Goal: Task Accomplishment & Management: Manage account settings

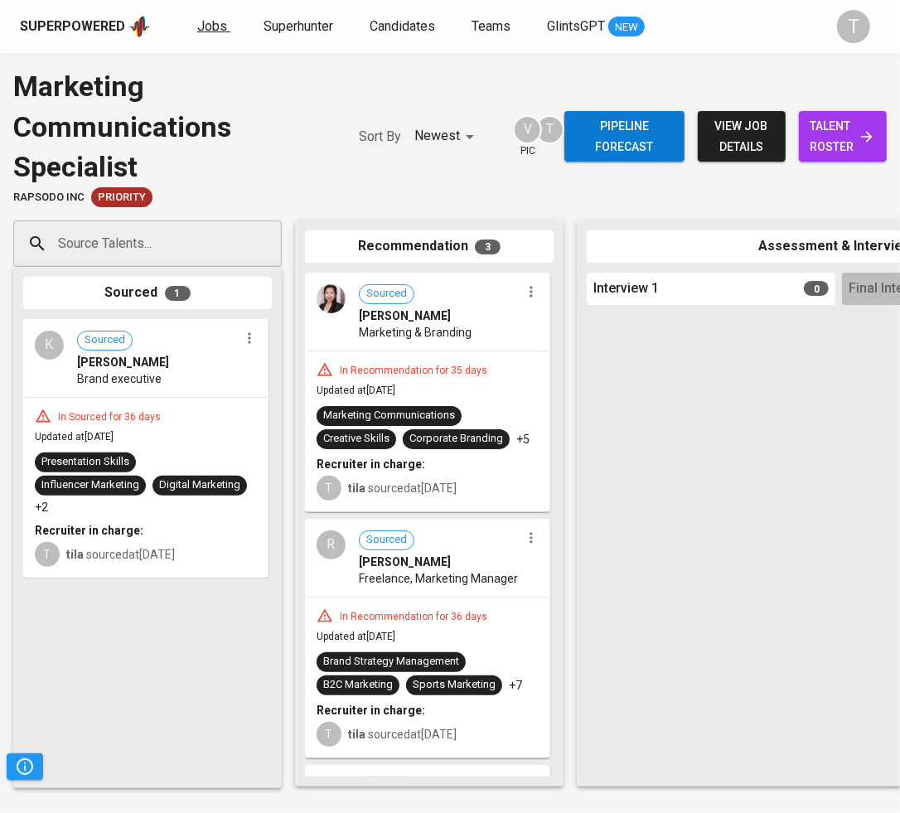
click at [216, 28] on span "Jobs" at bounding box center [212, 26] width 30 height 16
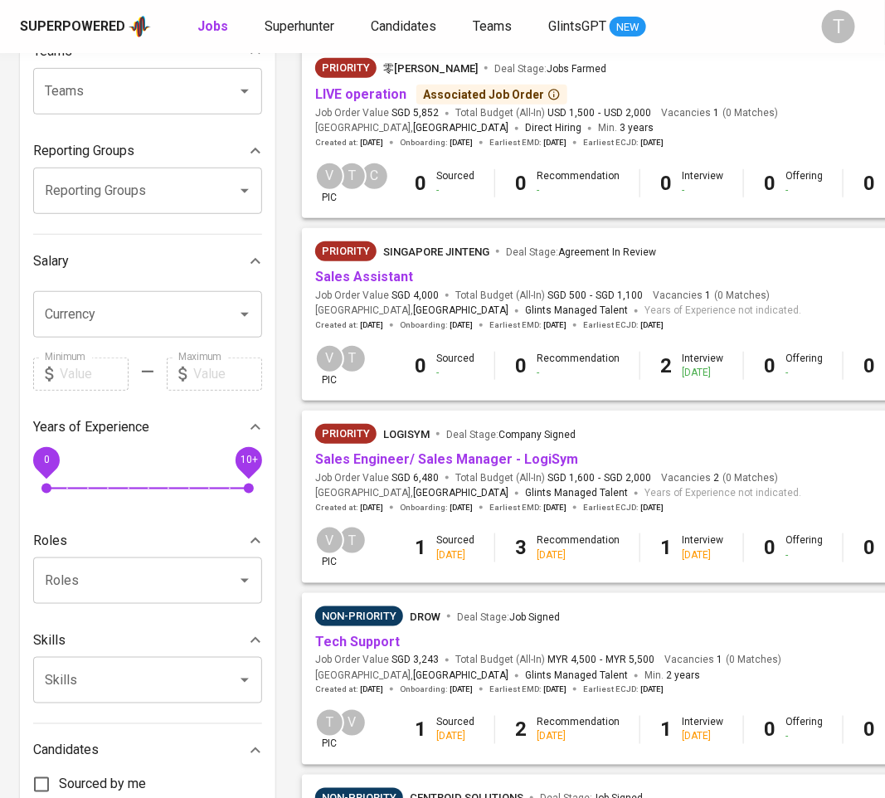
scroll to position [167, 0]
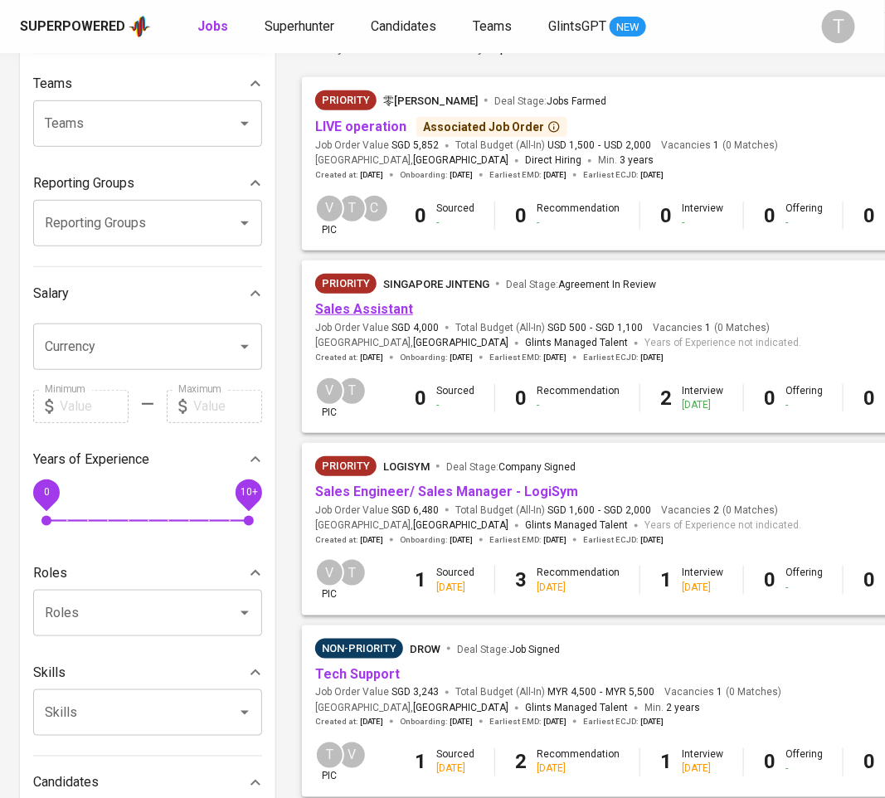
click at [363, 305] on link "Sales Assistant" at bounding box center [364, 309] width 98 height 16
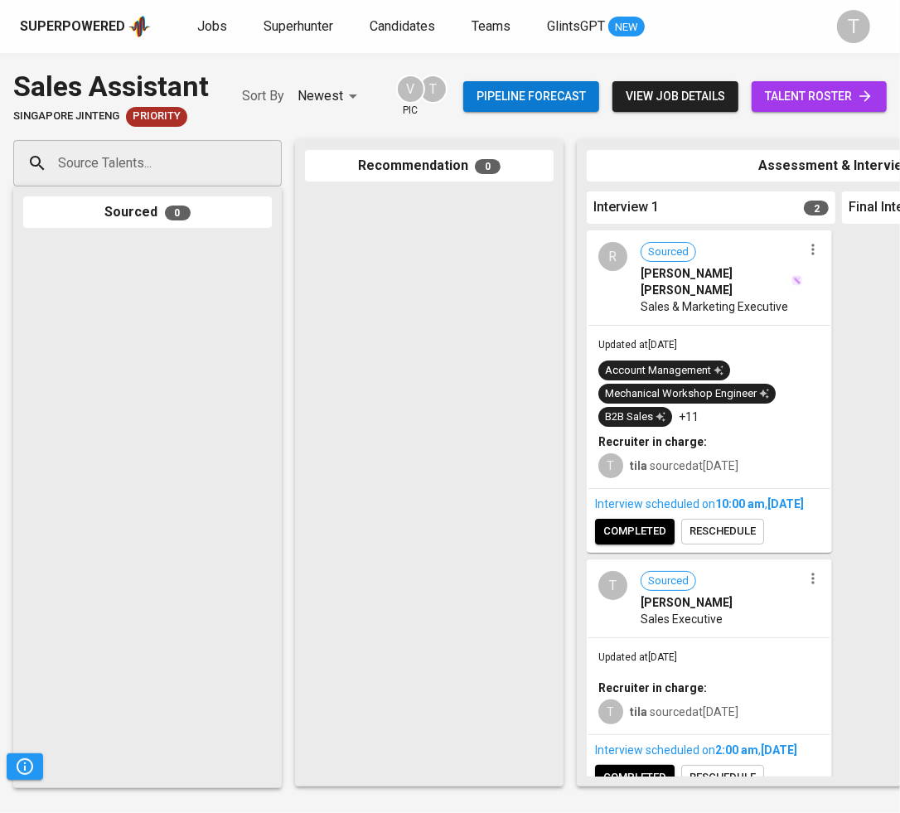
click at [777, 90] on span "talent roster" at bounding box center [819, 96] width 109 height 21
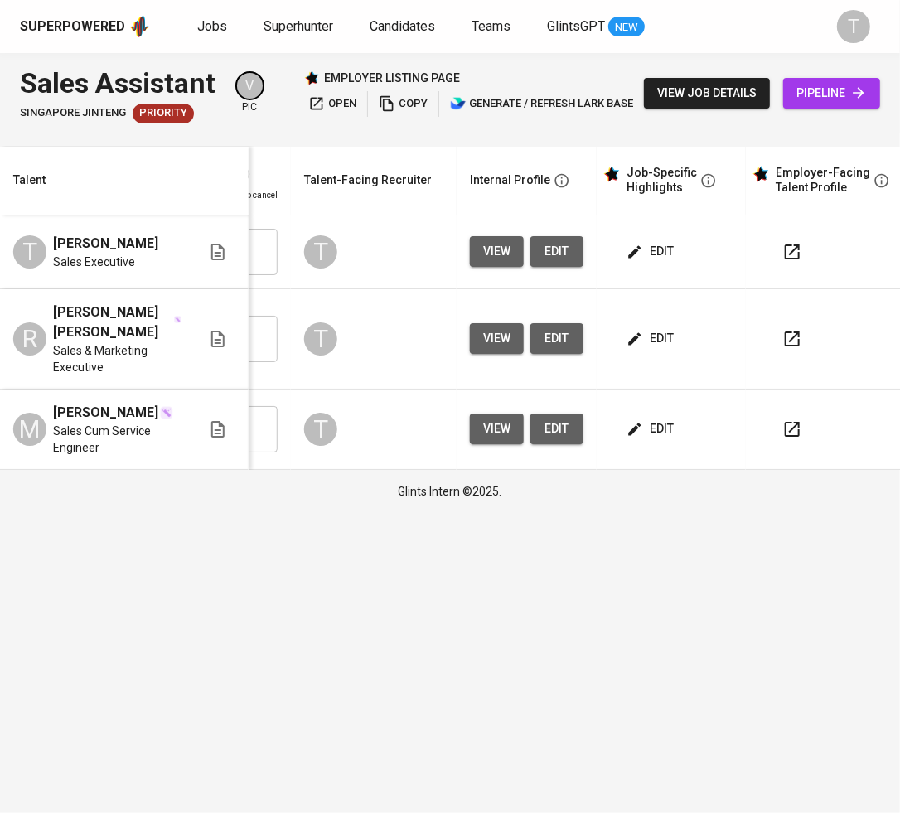
scroll to position [0, 531]
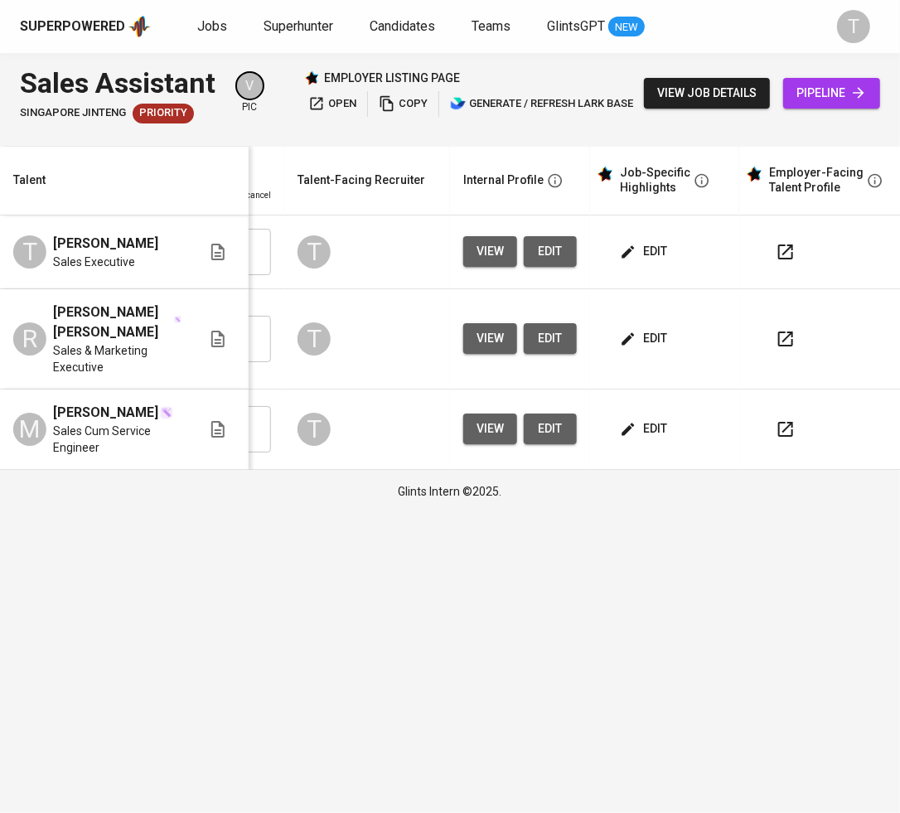
click at [639, 239] on button "edit" at bounding box center [645, 251] width 57 height 31
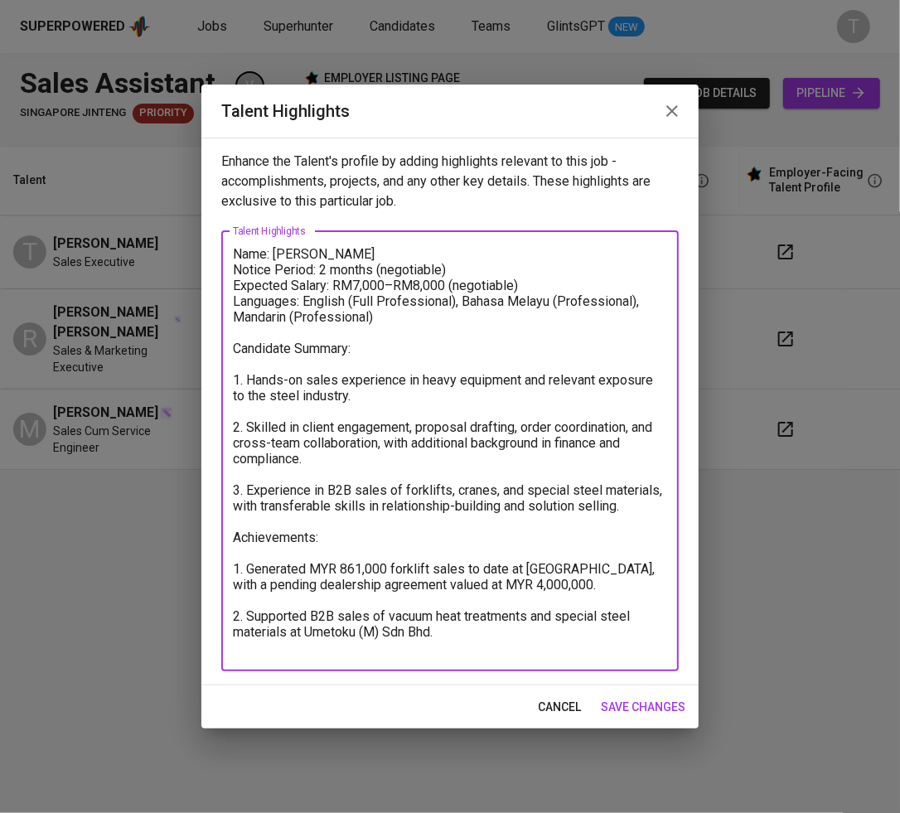
drag, startPoint x: 340, startPoint y: 570, endPoint x: 432, endPoint y: 576, distance: 92.2
click at [432, 576] on textarea "Name: [PERSON_NAME] Notice Period: 2 months (negotiable) Expected Salary: RM7,0…" at bounding box center [450, 451] width 434 height 410
paste textarea "1,664,000"
type textarea "Name: [PERSON_NAME] Notice Period: 2 months (negotiable) Expected Salary: RM7,0…"
click at [631, 691] on div "cancel save changes" at bounding box center [449, 708] width 497 height 44
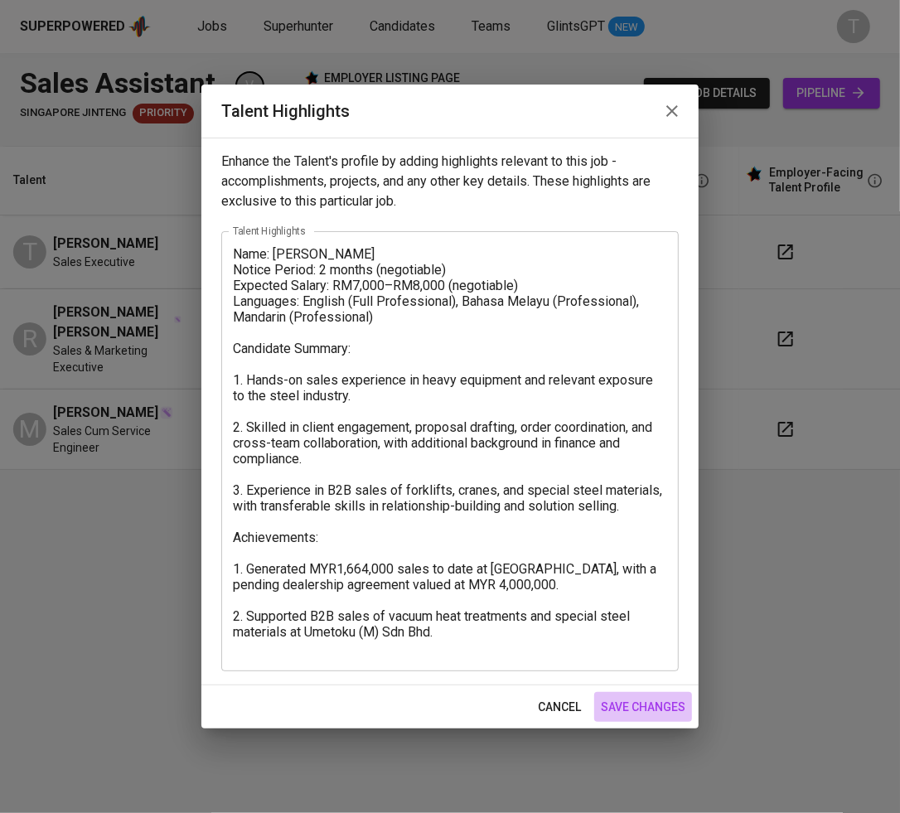
click at [631, 702] on span "save changes" at bounding box center [643, 707] width 85 height 21
